Goal: Find contact information: Find contact information

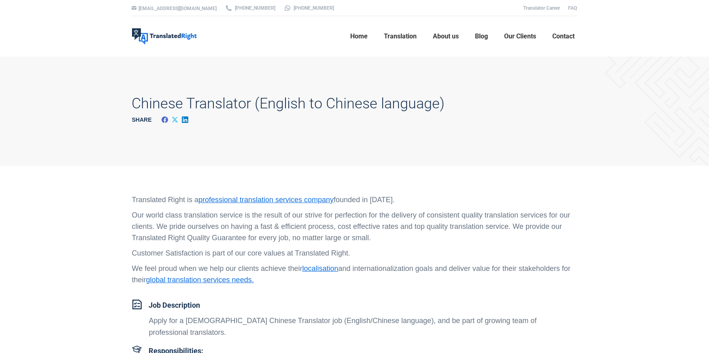
drag, startPoint x: 714, startPoint y: 0, endPoint x: 447, endPoint y: 153, distance: 308.1
click at [447, 153] on div "Chinese Translator (English to Chinese language) Share Share on Facebook Share …" at bounding box center [355, 111] width 486 height 109
click at [570, 40] on span "Contact" at bounding box center [564, 36] width 22 height 8
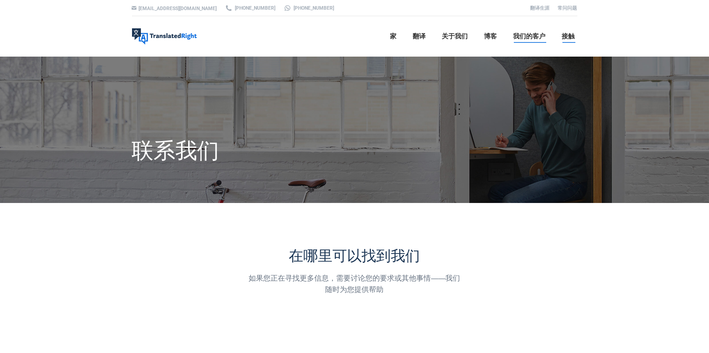
click at [523, 36] on font "我们的客户" at bounding box center [529, 36] width 32 height 8
